Goal: Book appointment/travel/reservation

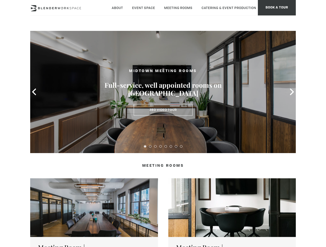
type div "[DATE]"
